Goal: Task Accomplishment & Management: Manage account settings

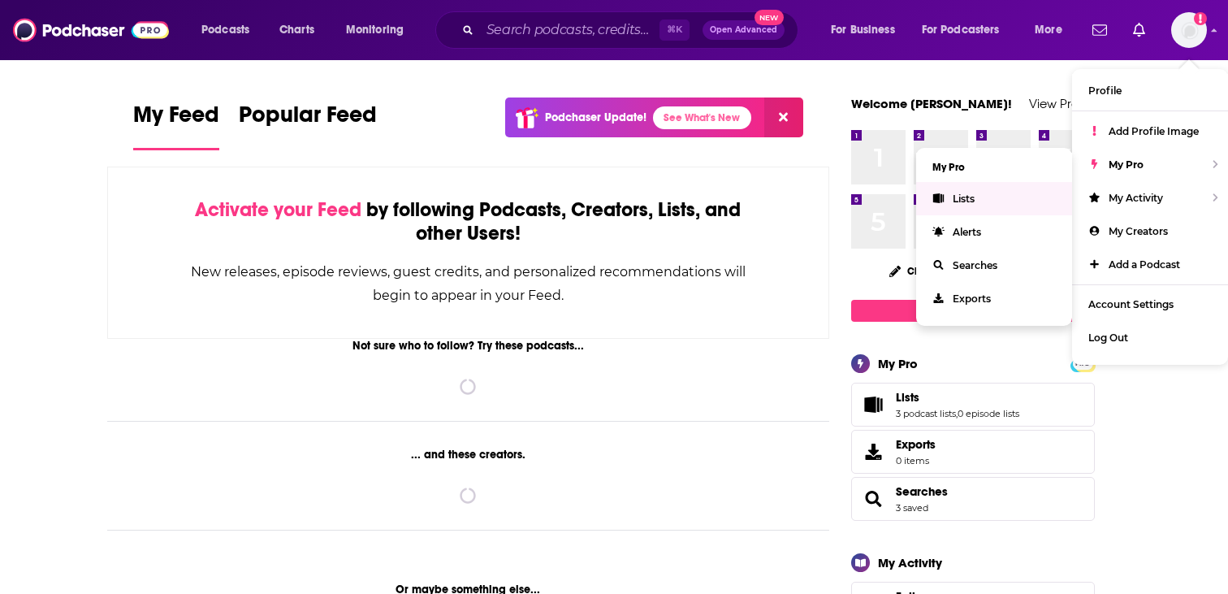
click at [988, 195] on link "Lists" at bounding box center [994, 198] width 156 height 33
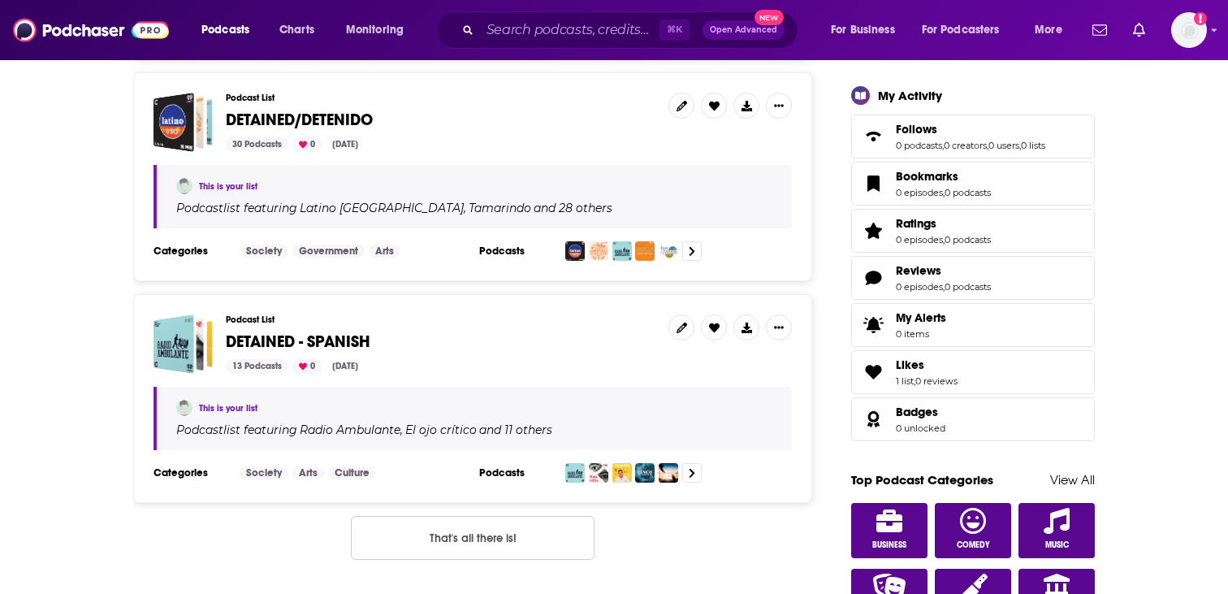
scroll to position [447, 0]
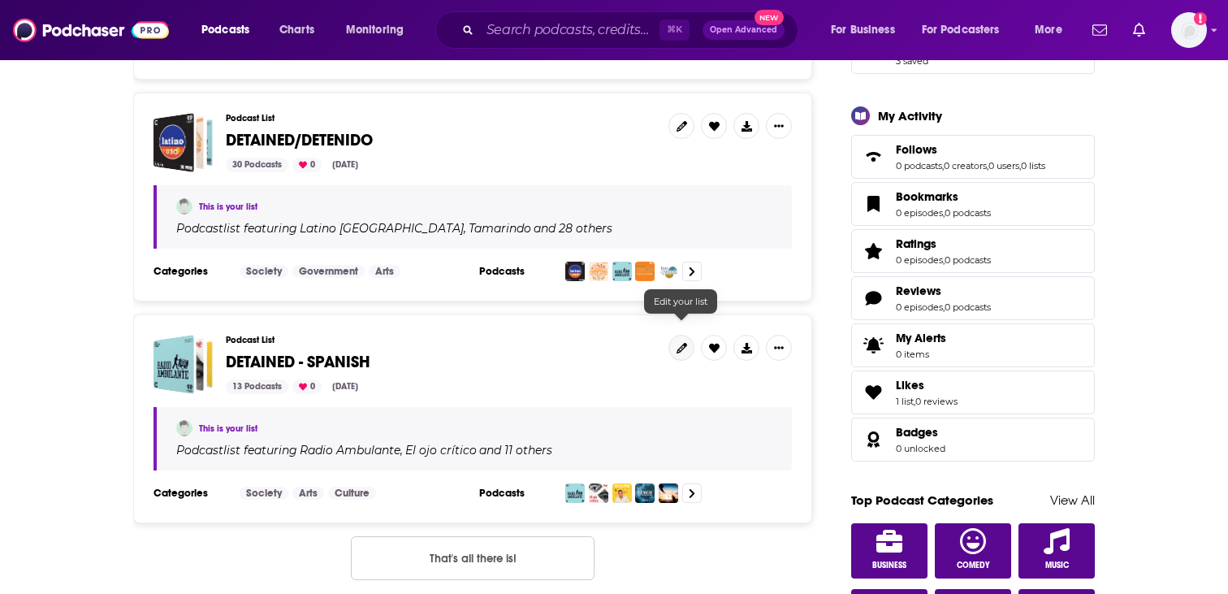
click at [679, 343] on icon at bounding box center [682, 348] width 11 height 11
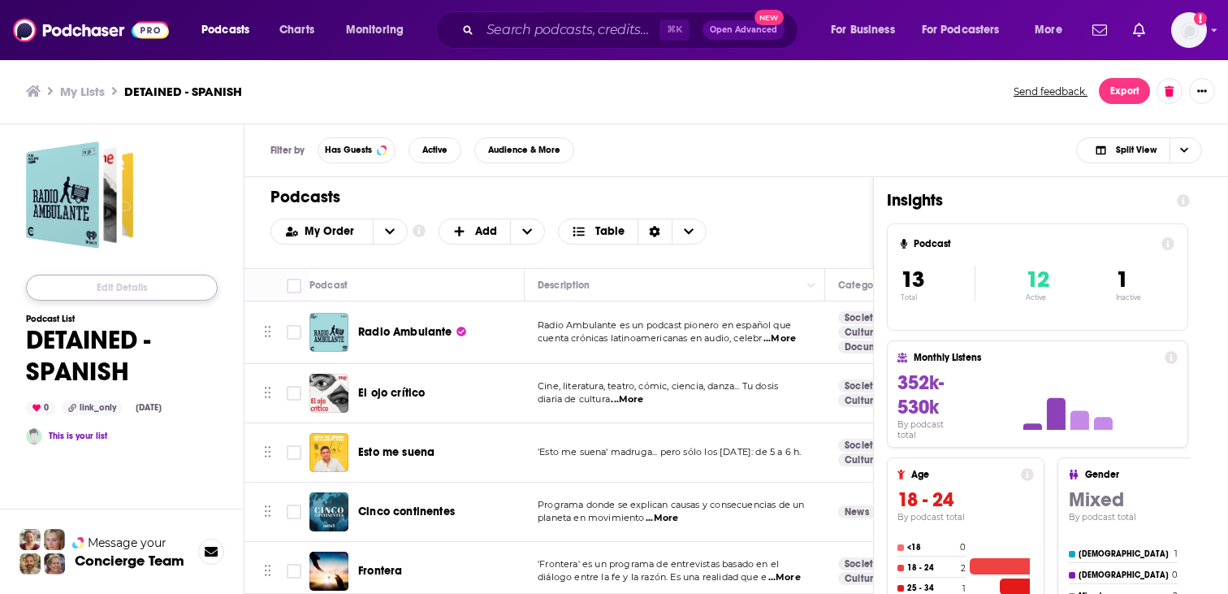
click at [131, 285] on button "Edit Details" at bounding box center [122, 288] width 192 height 26
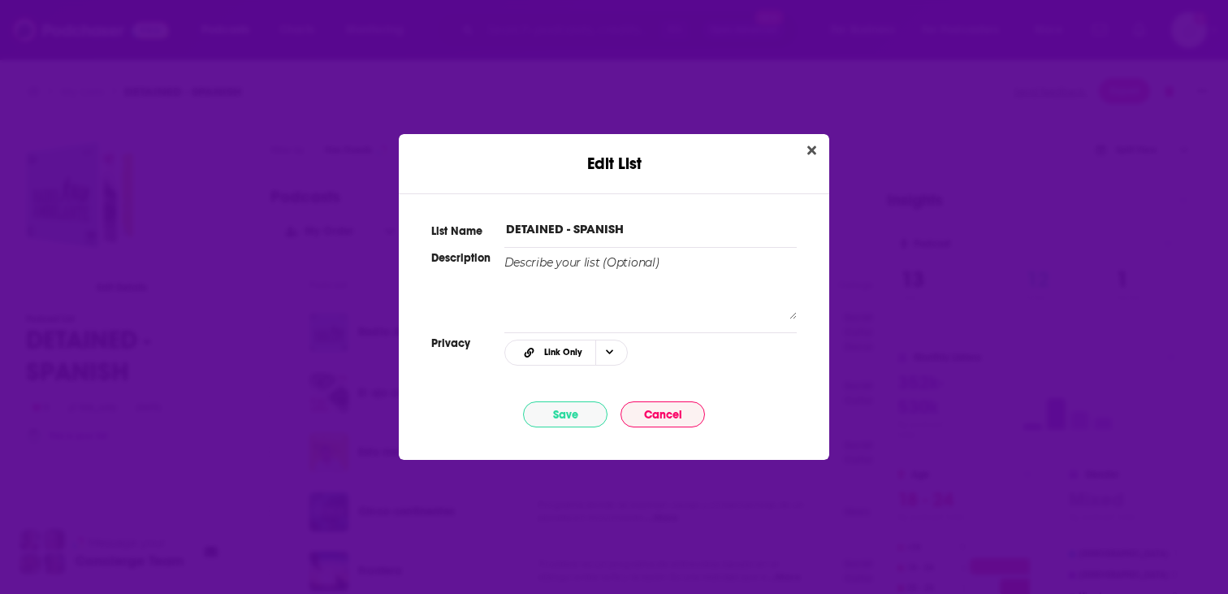
click at [540, 220] on input "DETAINED - SPANISH" at bounding box center [650, 228] width 292 height 17
type input "DETENIDO - SPANISH"
click at [561, 412] on button "Save" at bounding box center [565, 414] width 84 height 26
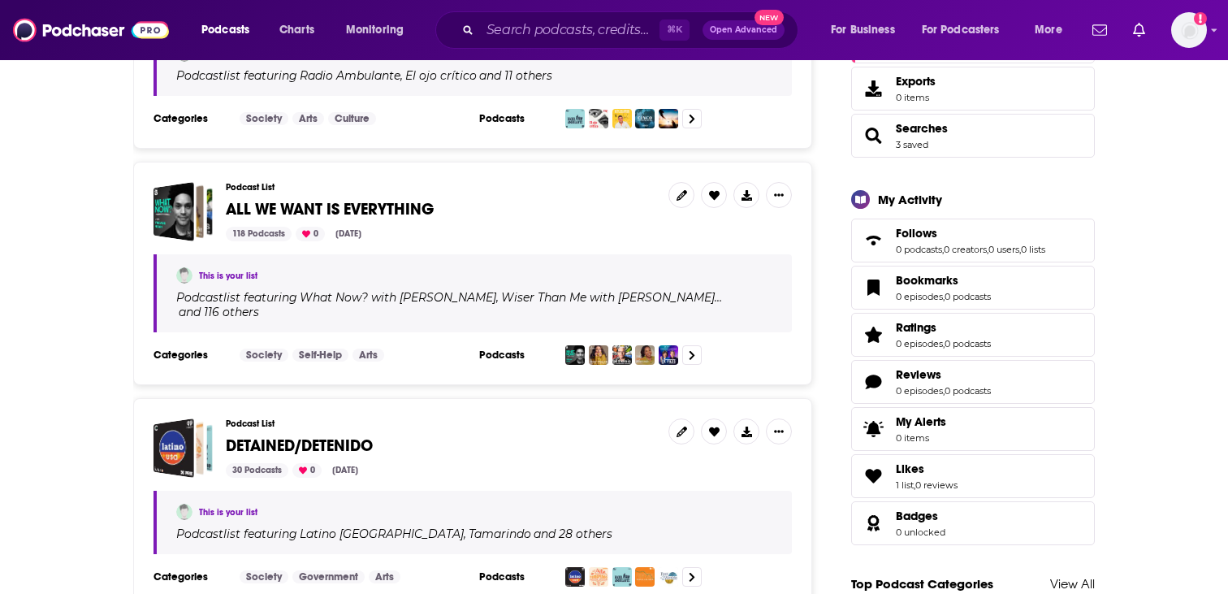
scroll to position [378, 0]
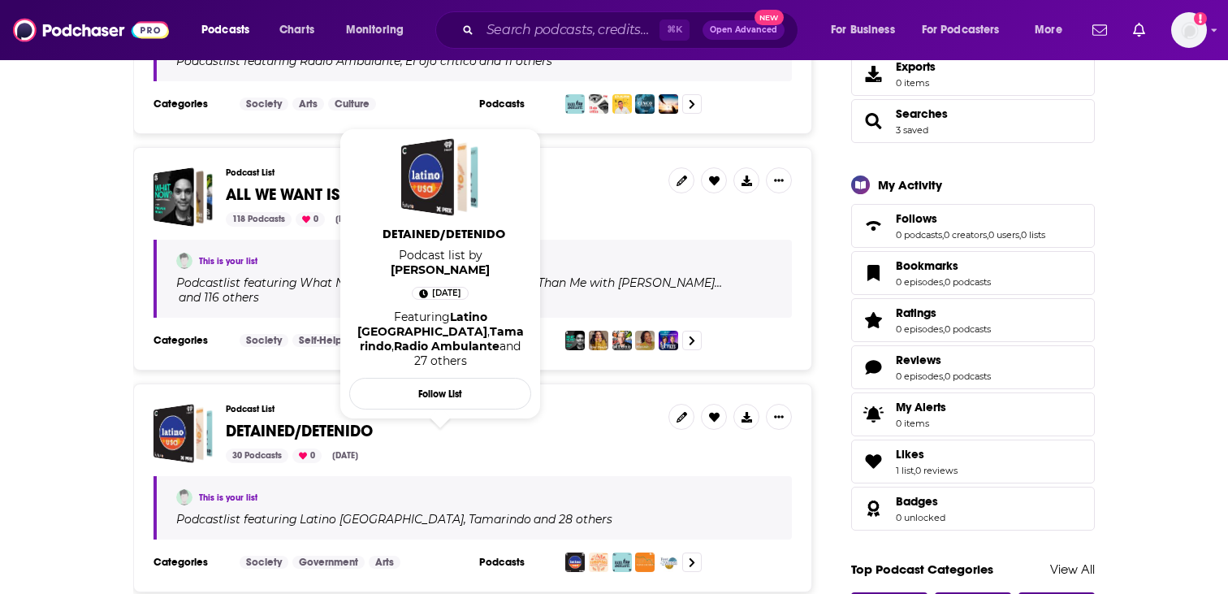
click at [356, 421] on span "DETAINED/DETENIDO" at bounding box center [299, 431] width 147 height 20
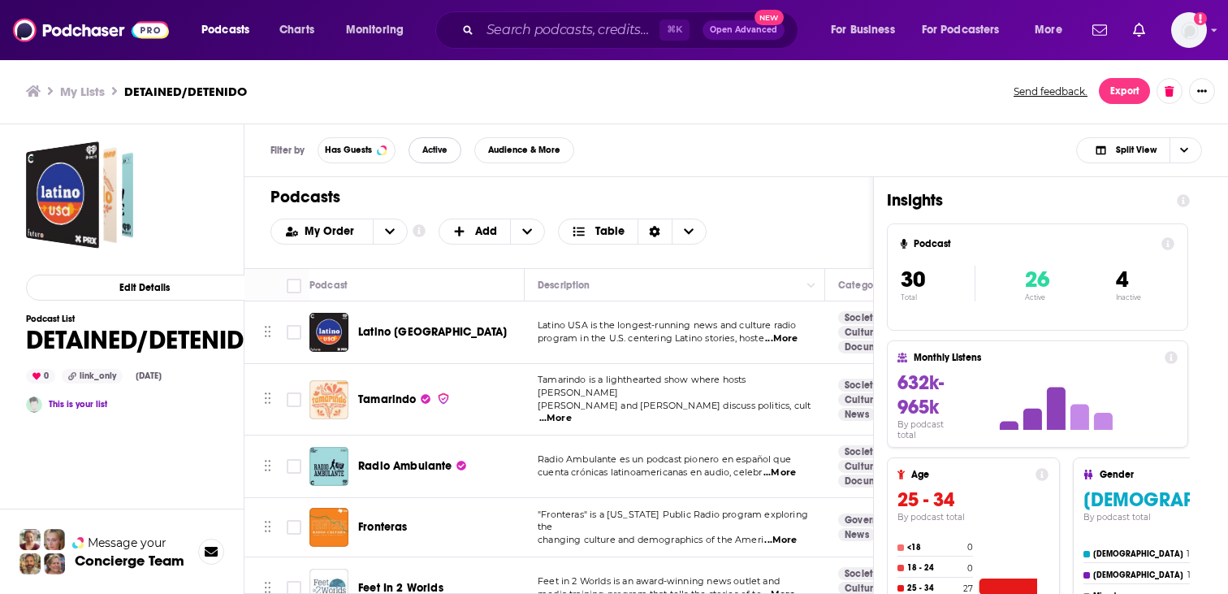
click at [433, 149] on span "Active" at bounding box center [434, 149] width 25 height 9
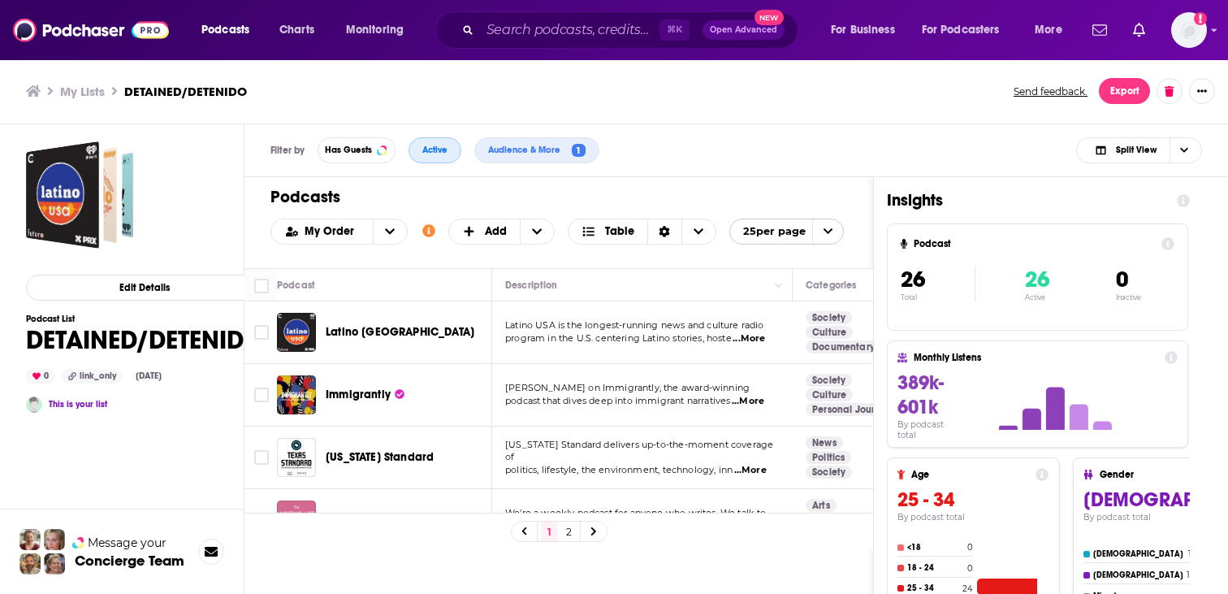
click at [433, 149] on span "Active" at bounding box center [434, 149] width 25 height 9
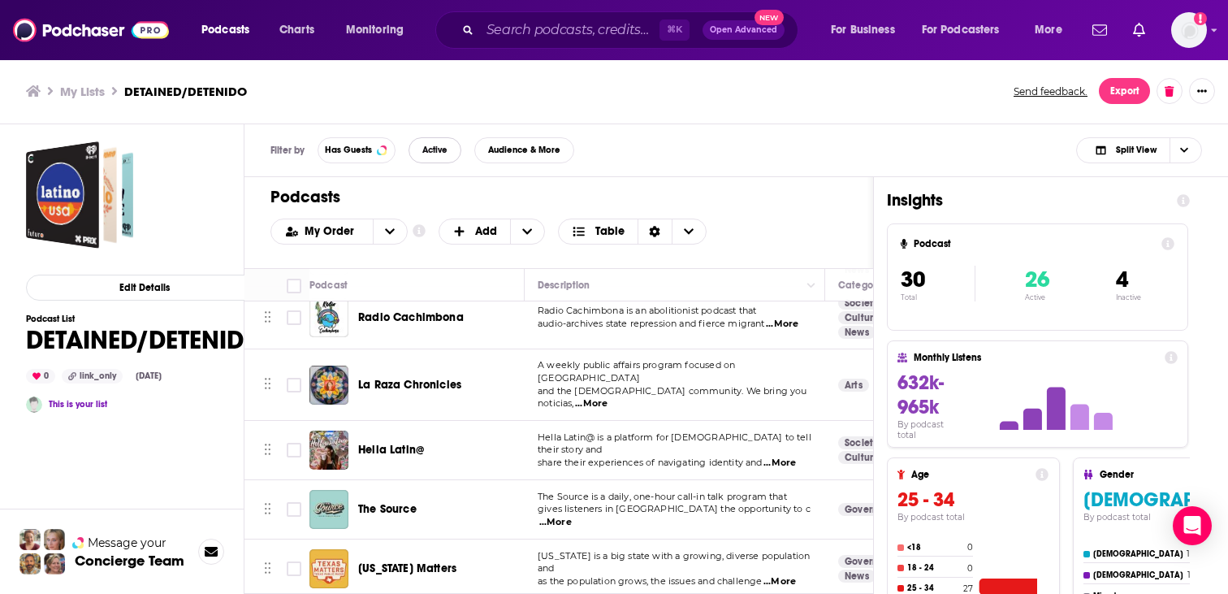
scroll to position [350, 0]
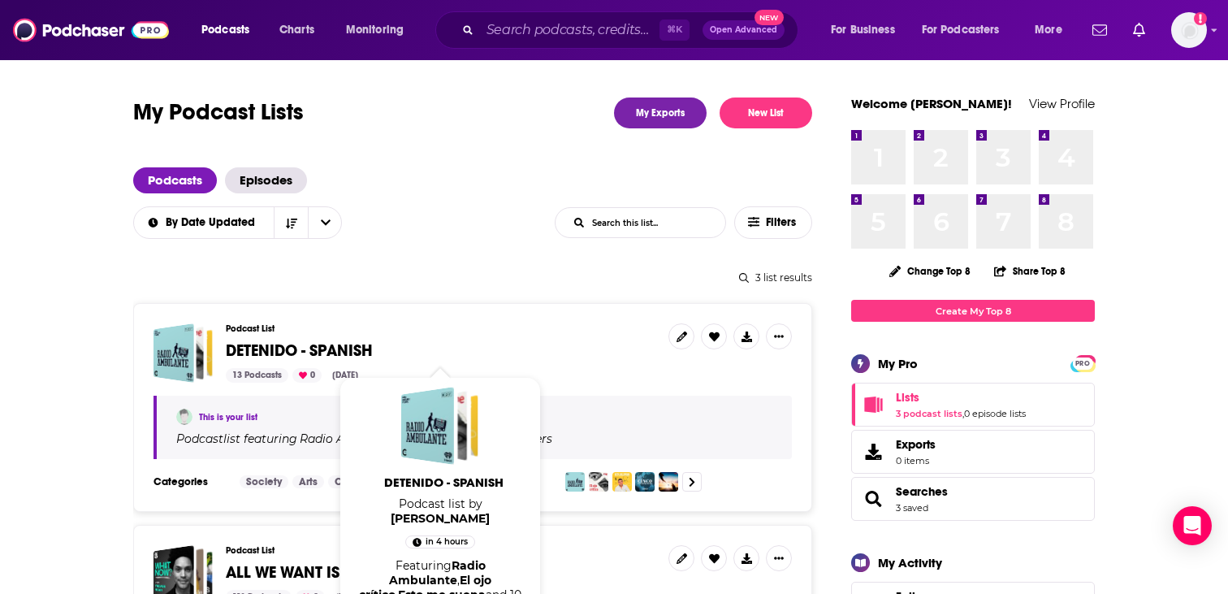
click at [249, 349] on span "DETENIDO - SPANISH" at bounding box center [299, 350] width 147 height 20
